Goal: Answer question/provide support: Share knowledge or assist other users

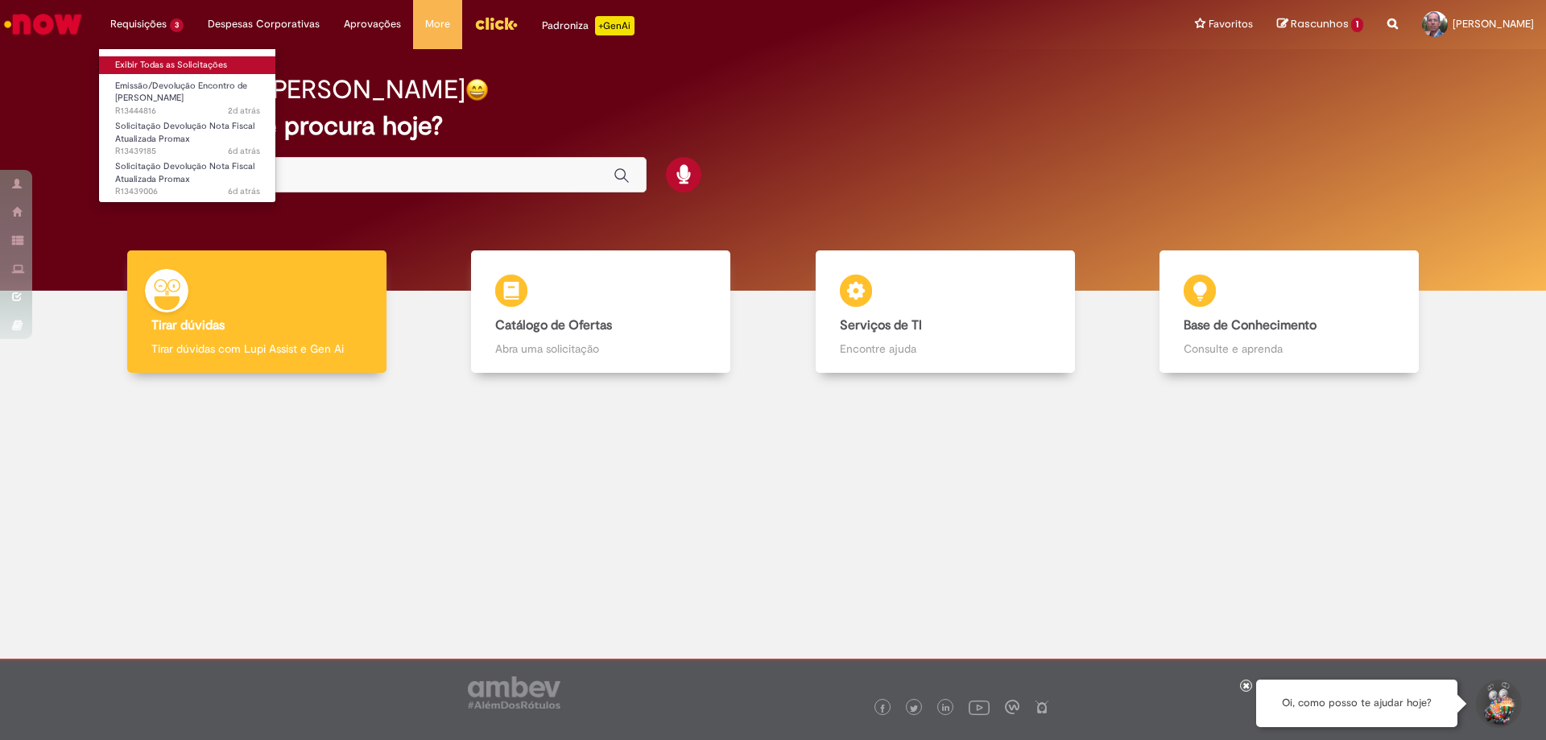
click at [163, 61] on link "Exibir Todas as Solicitações" at bounding box center [187, 65] width 177 height 18
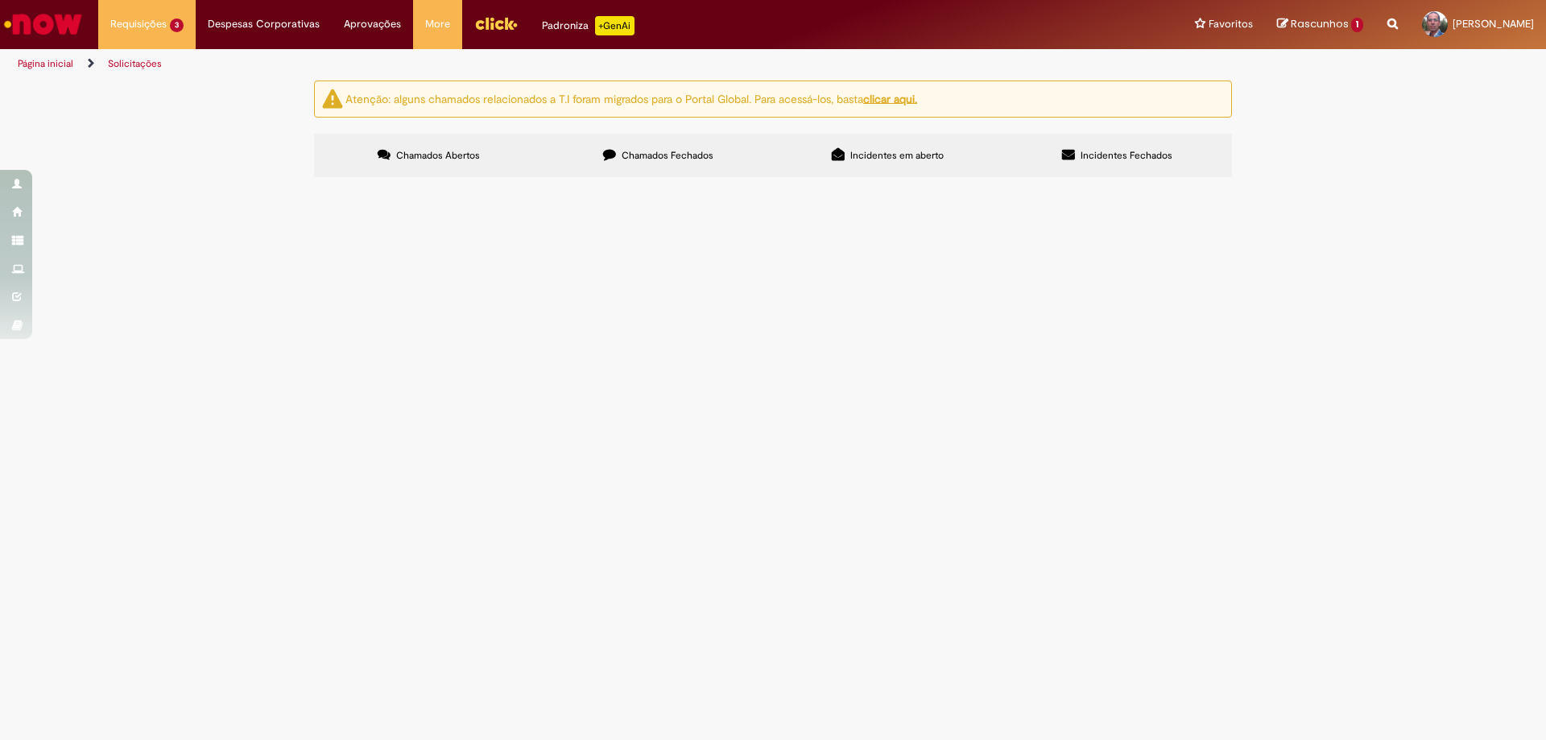
click at [0, 0] on span "Emissão/Devolução Encontro de [PERSON_NAME]" at bounding box center [0, 0] width 0 height 0
click at [0, 0] on span "R13444816" at bounding box center [0, 0] width 0 height 0
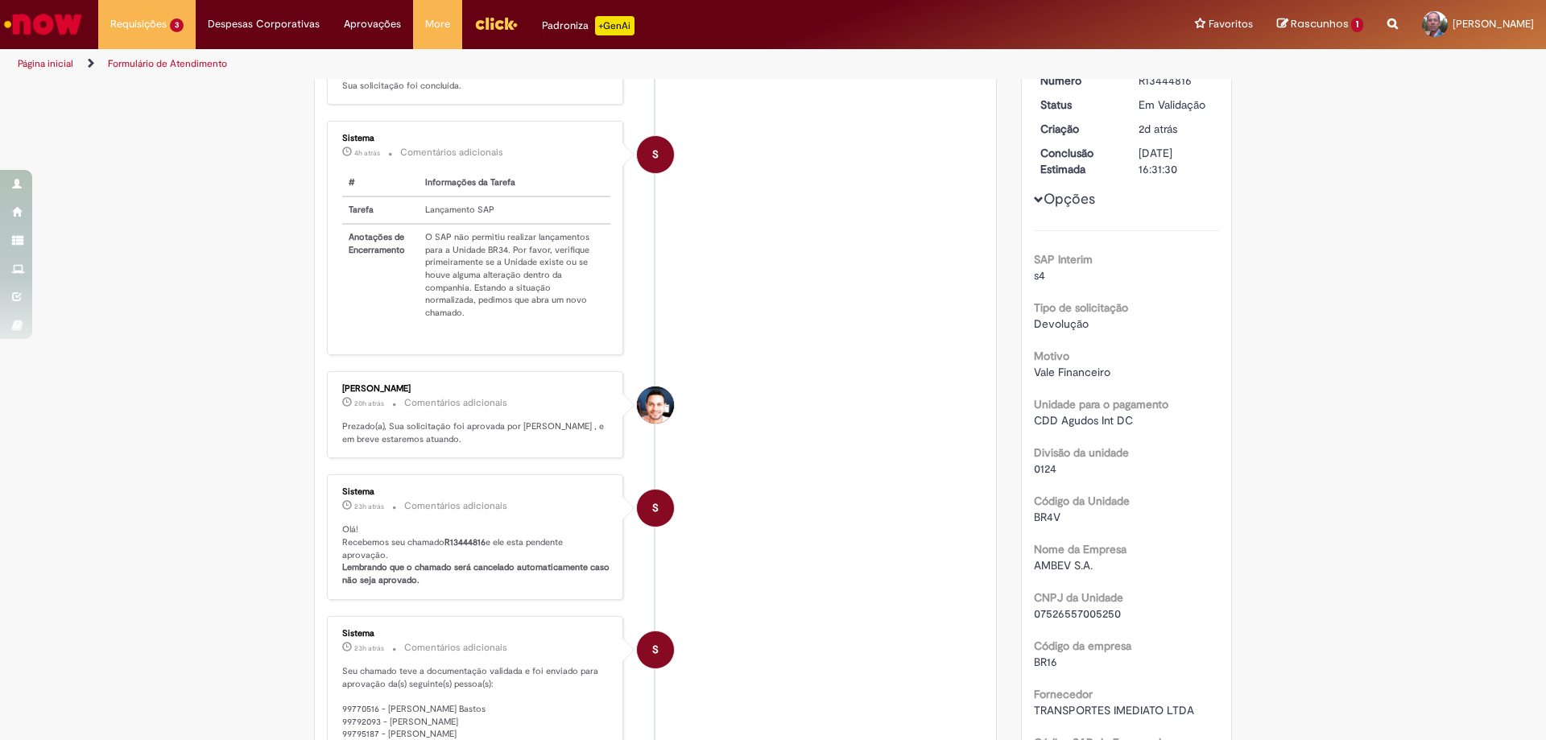
scroll to position [161, 0]
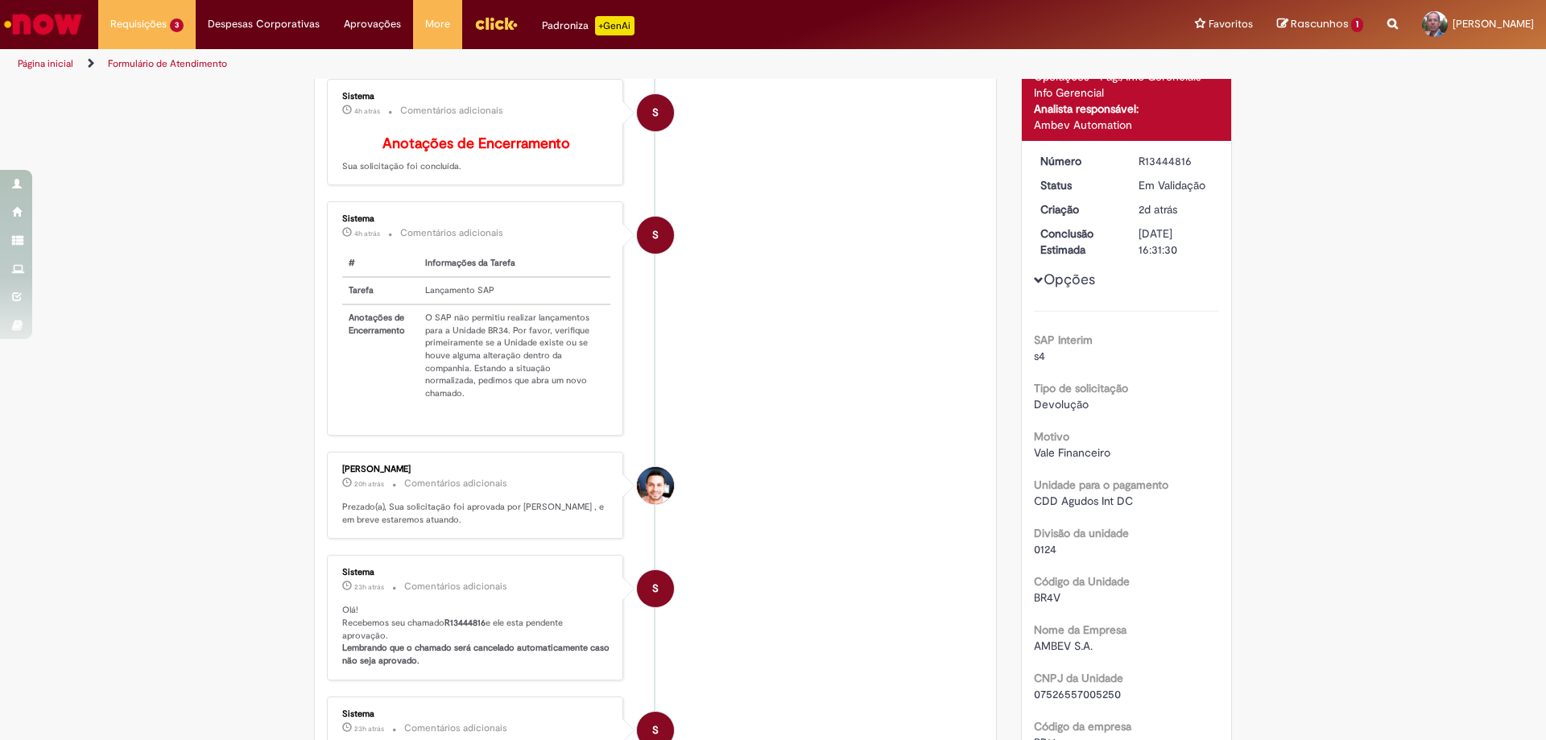
click at [60, 61] on link "Página inicial" at bounding box center [46, 63] width 56 height 13
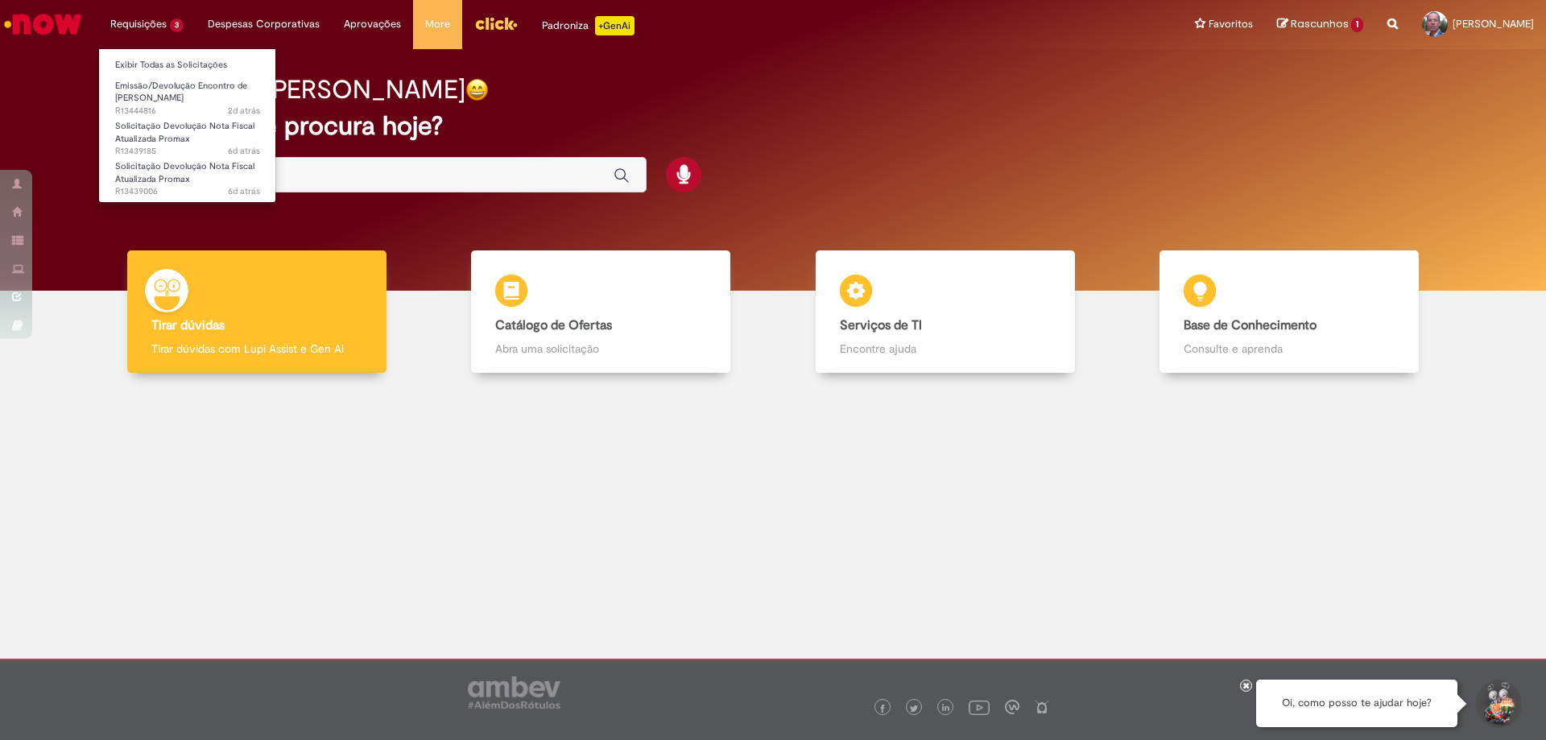
click at [133, 23] on li "Requisições 3 Exibir Todas as Solicitações Emissão/Devolução Encontro de Contas…" at bounding box center [146, 24] width 97 height 48
click at [160, 62] on link "Exibir Todas as Solicitações" at bounding box center [187, 65] width 177 height 18
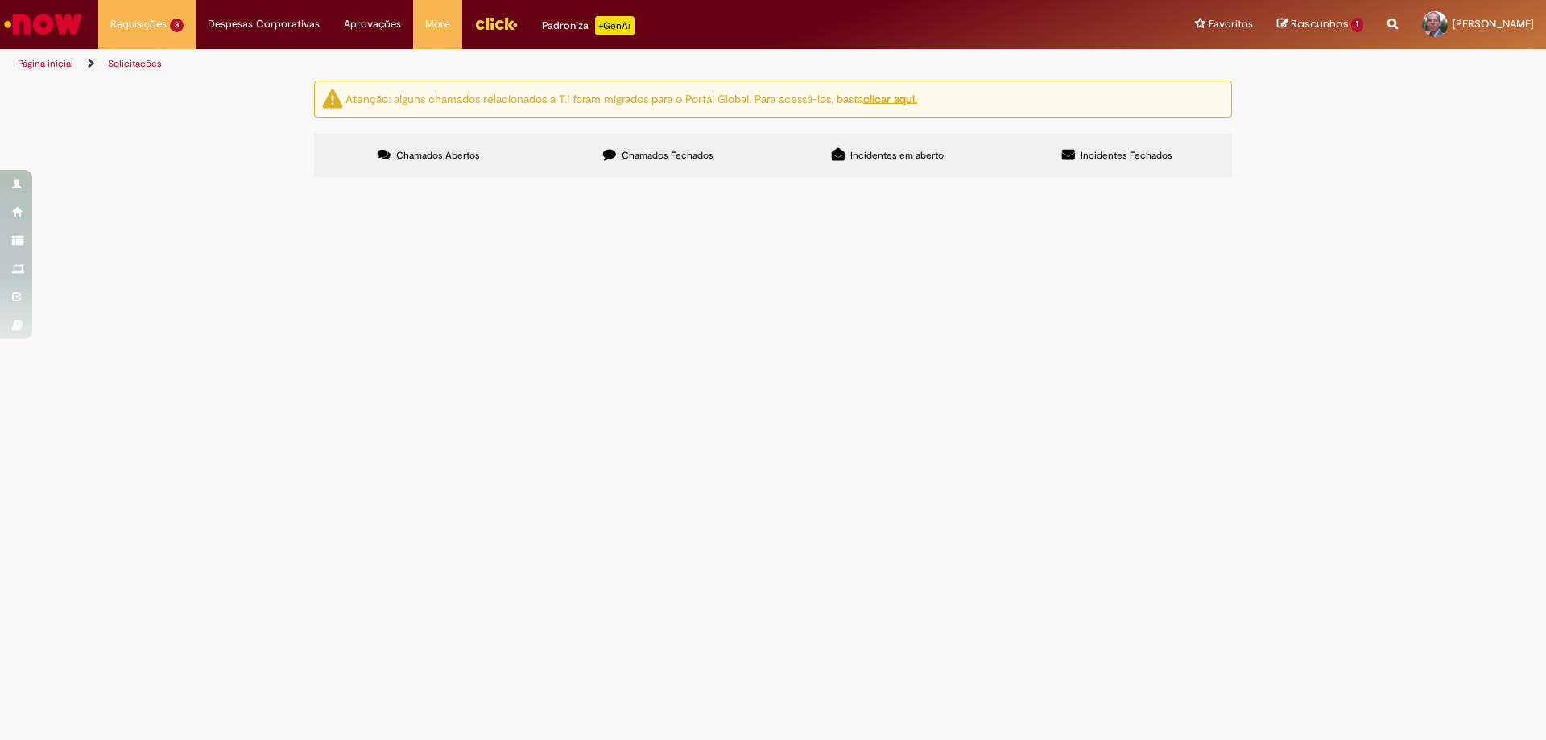
click at [0, 0] on span "Solicitação Devolução Nota Fiscal Atualizada Promax" at bounding box center [0, 0] width 0 height 0
click at [0, 0] on span "R13439185" at bounding box center [0, 0] width 0 height 0
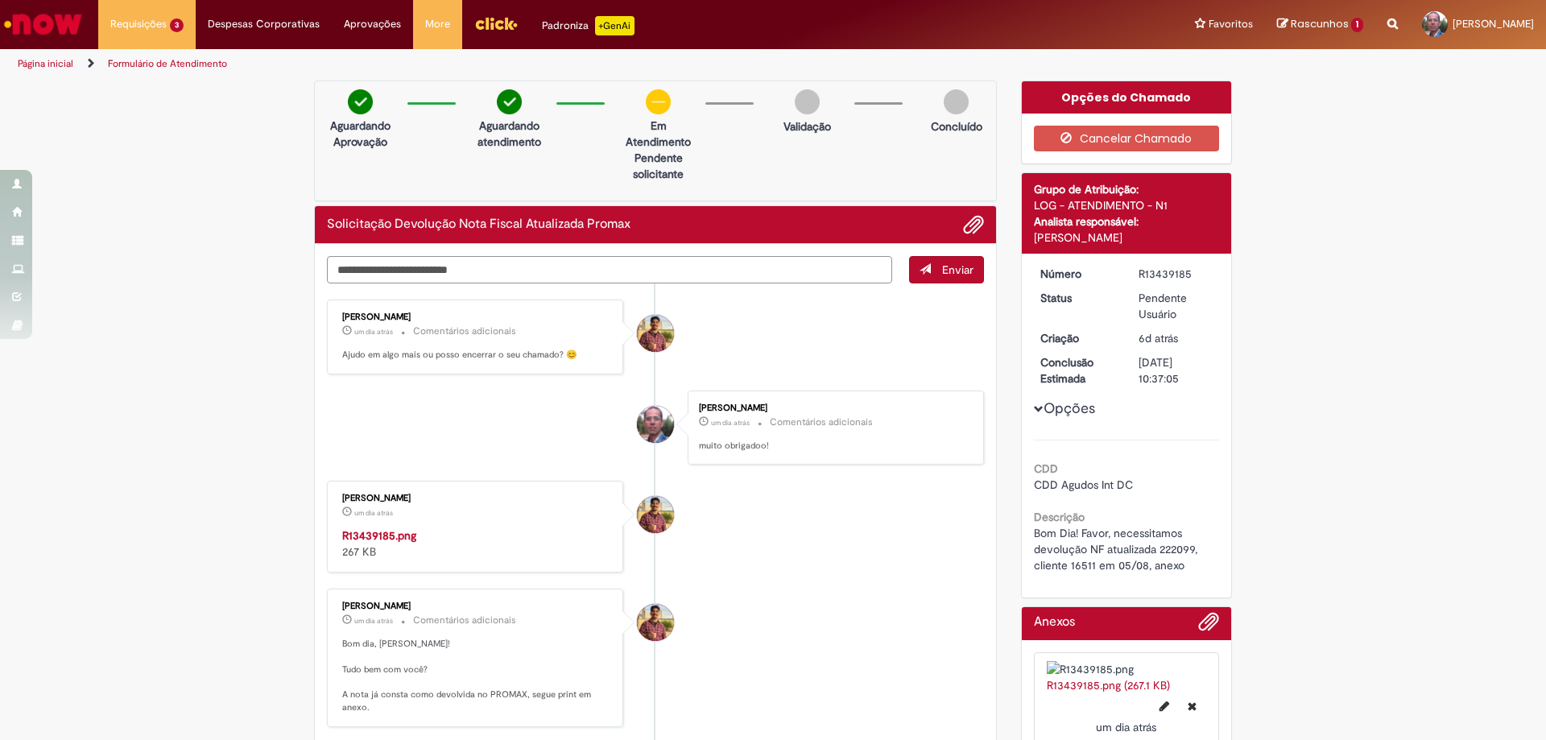
click at [592, 267] on textarea "Digite sua mensagem aqui..." at bounding box center [609, 269] width 565 height 27
type textarea "**********"
click at [963, 277] on button "Enviar" at bounding box center [946, 269] width 75 height 27
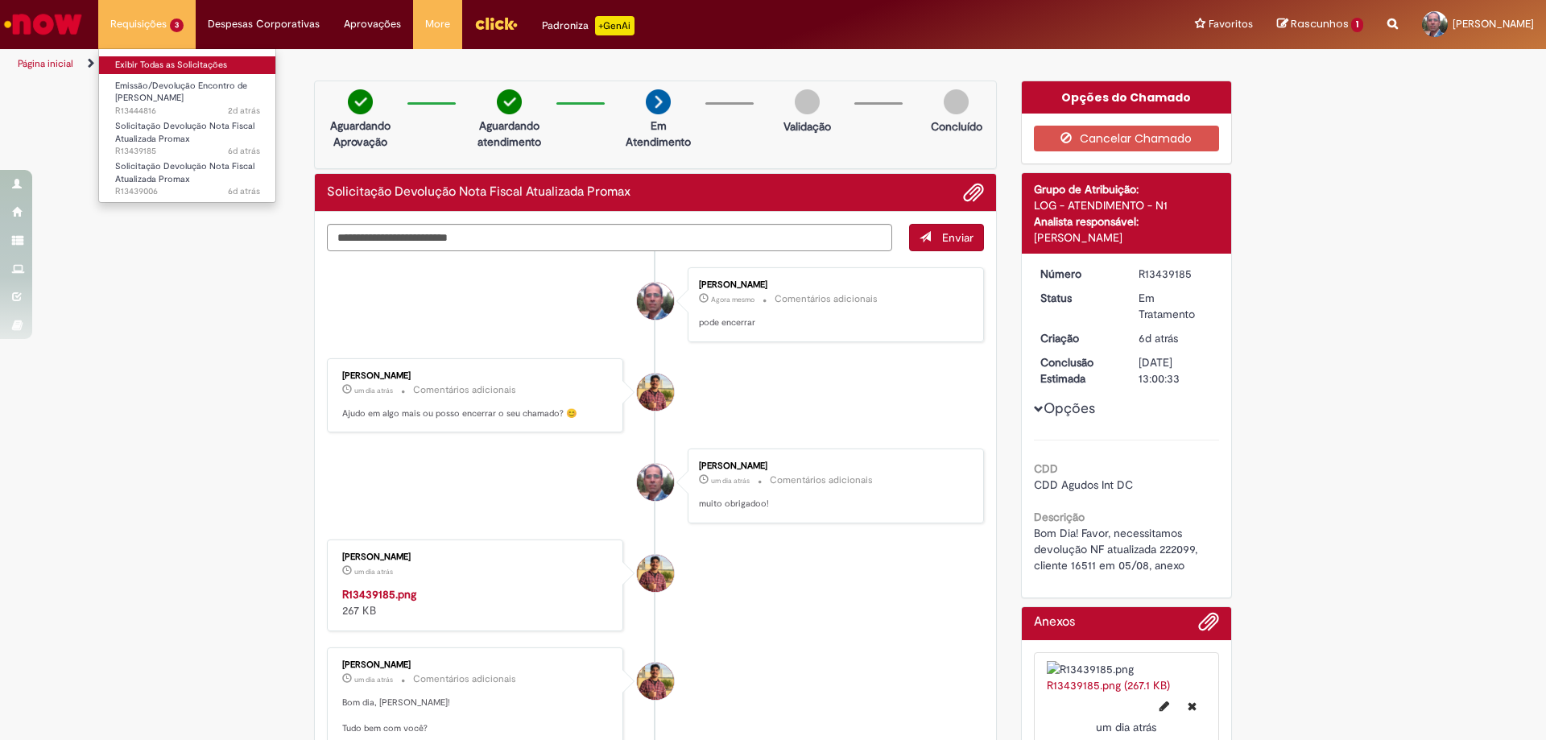
click at [165, 68] on link "Exibir Todas as Solicitações" at bounding box center [187, 65] width 177 height 18
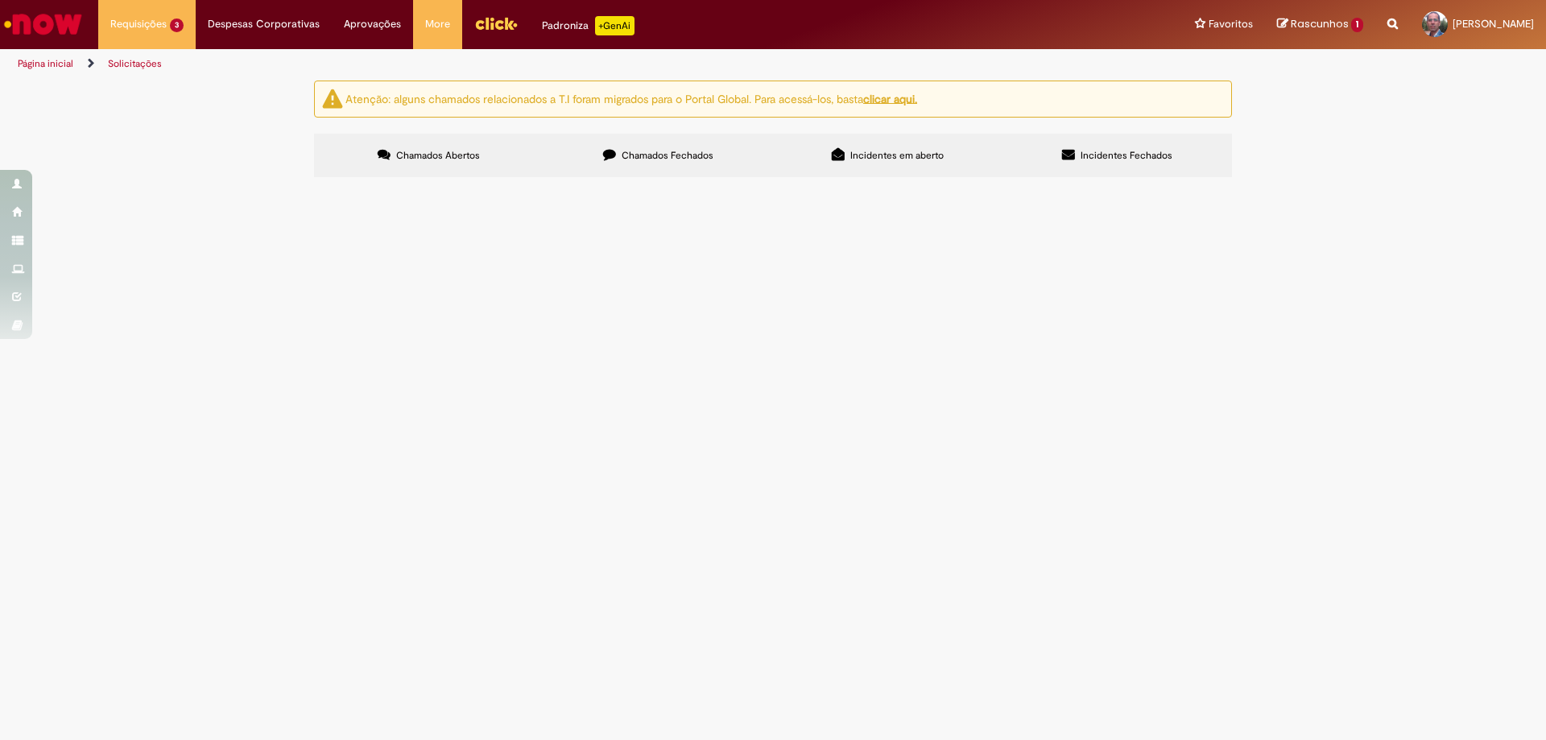
click at [0, 0] on span "R13439006" at bounding box center [0, 0] width 0 height 0
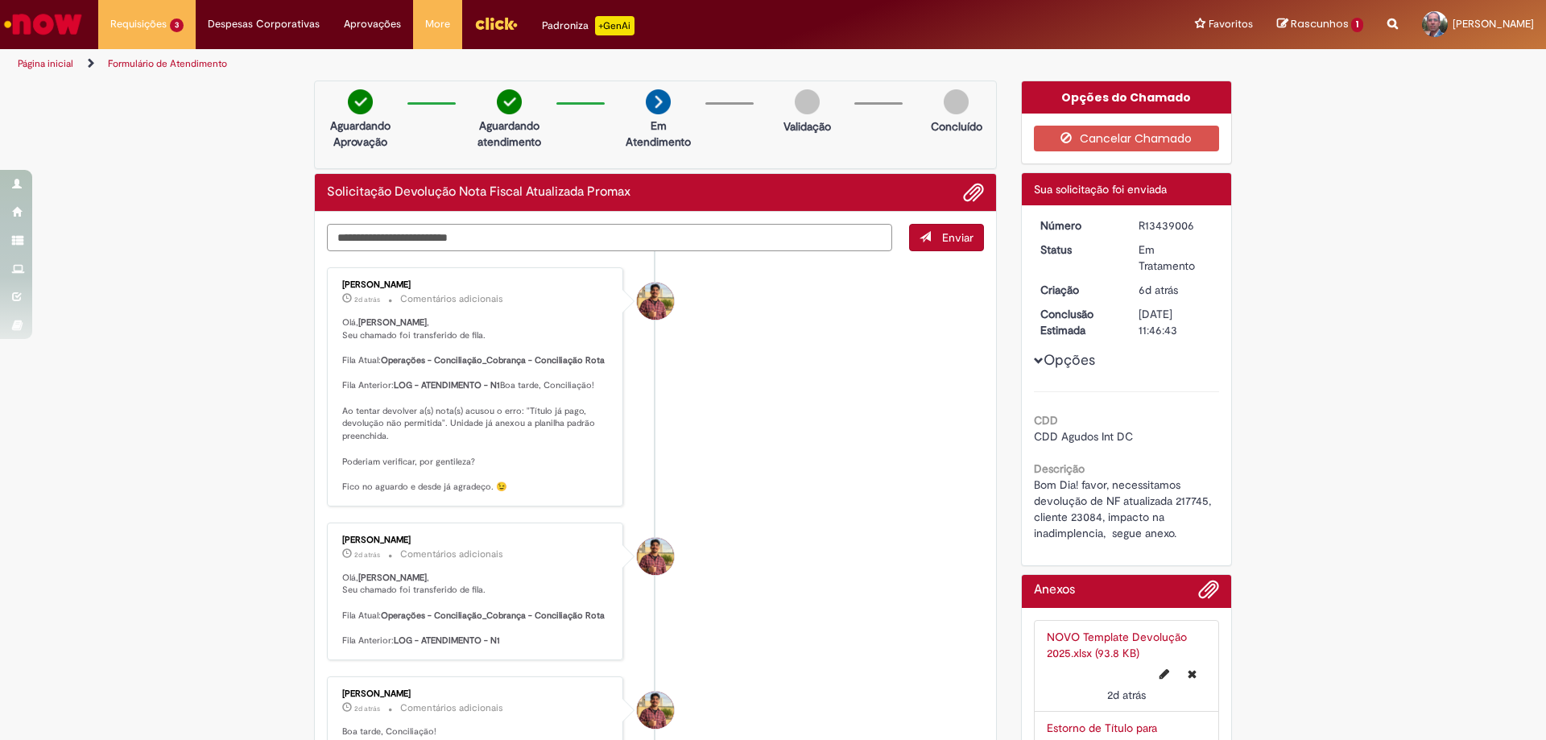
click at [545, 243] on textarea "Digite sua mensagem aqui..." at bounding box center [609, 237] width 565 height 27
type textarea "*"
type textarea "**********"
